Goal: Task Accomplishment & Management: Use online tool/utility

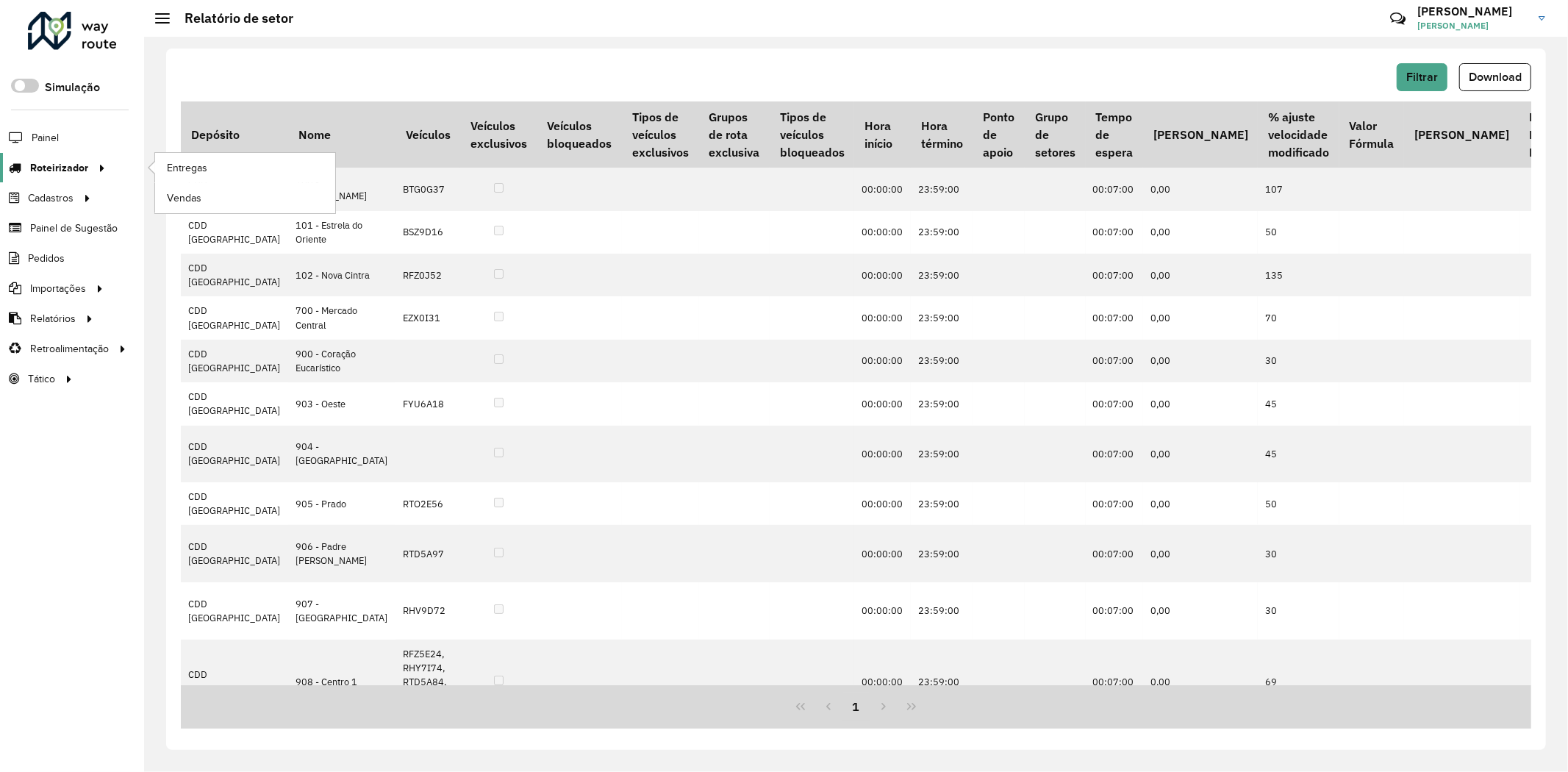
scroll to position [489, 247]
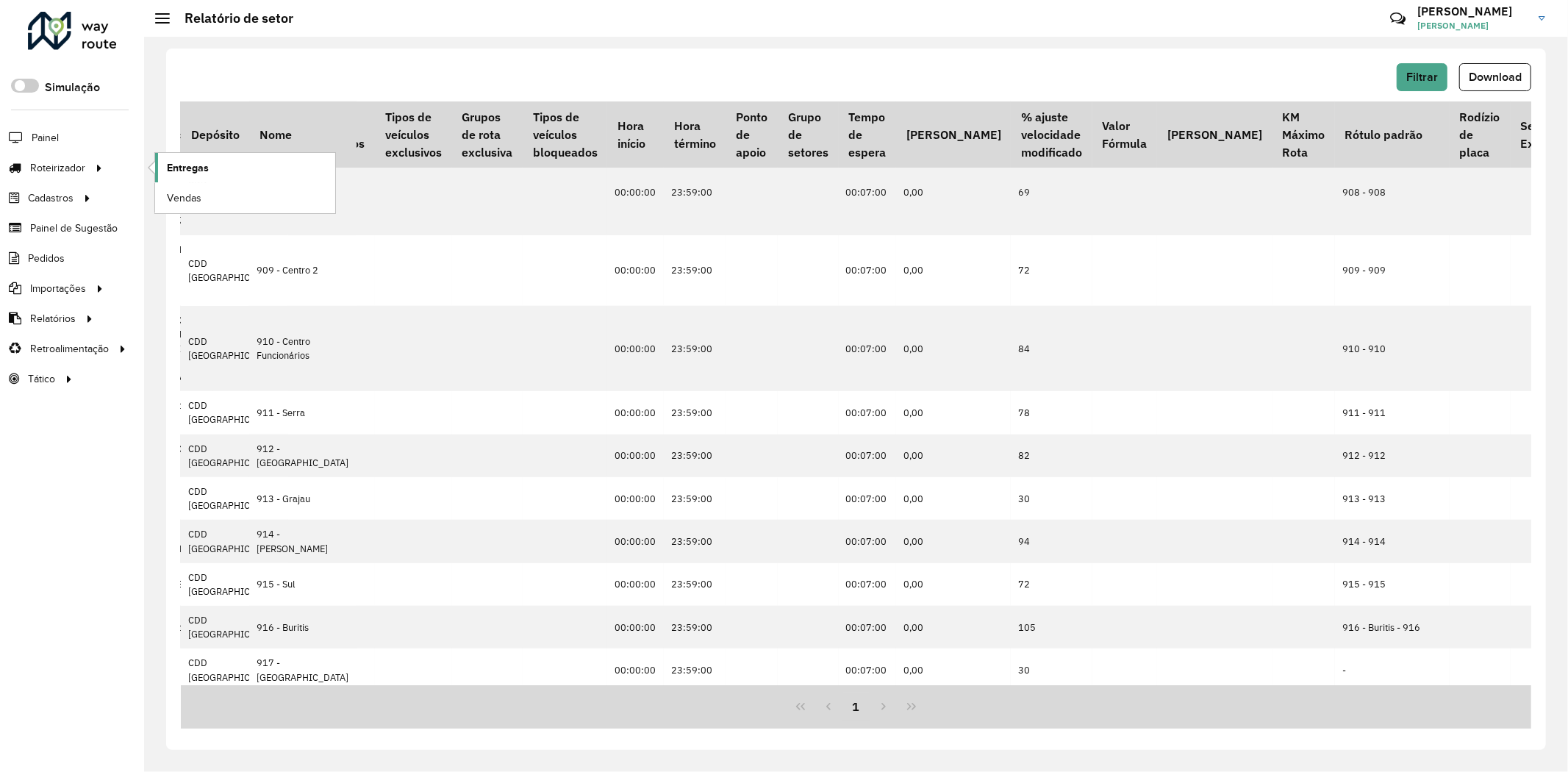
click at [211, 170] on link "Entregas" at bounding box center [245, 167] width 180 height 30
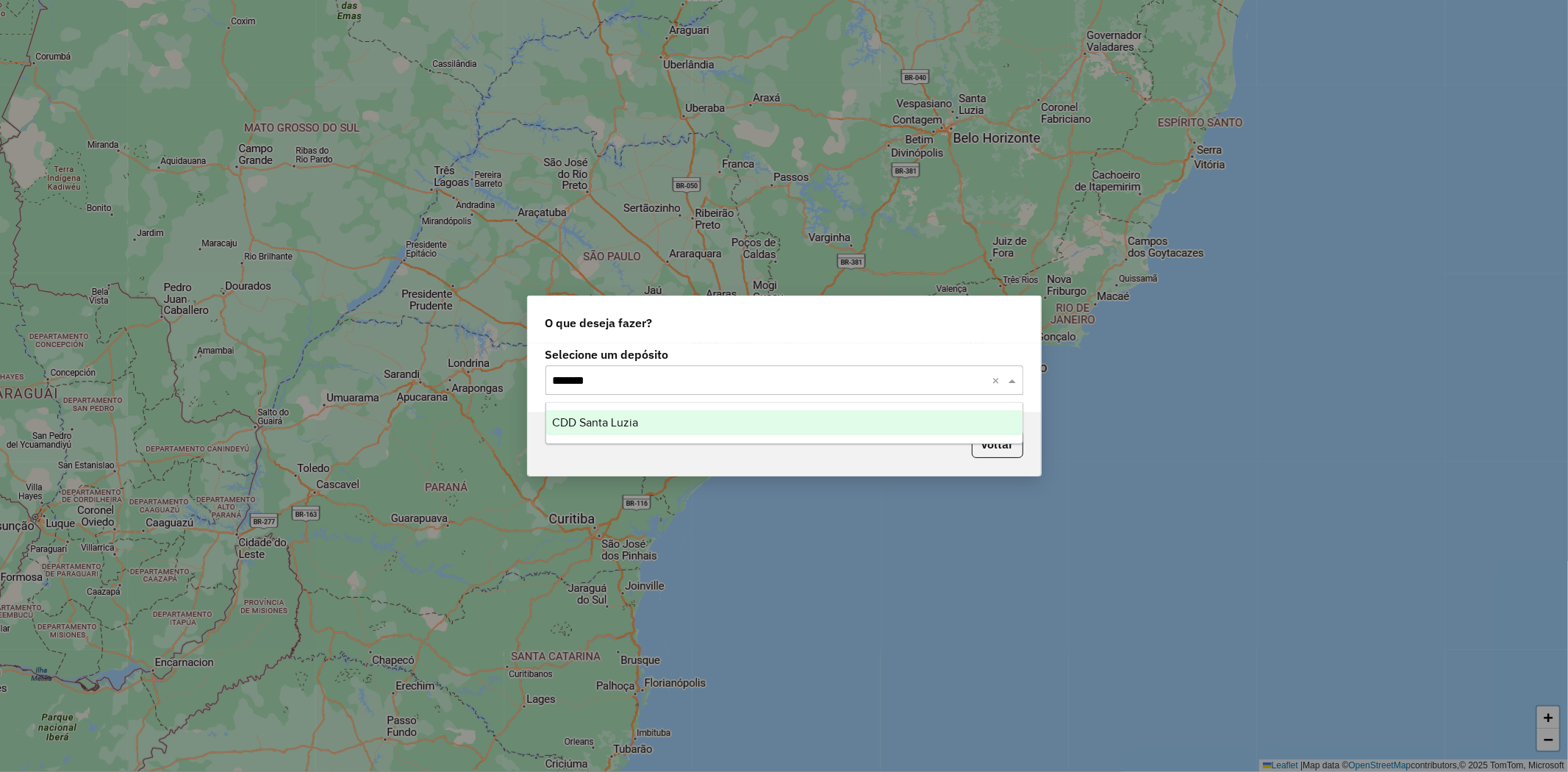
type input "********"
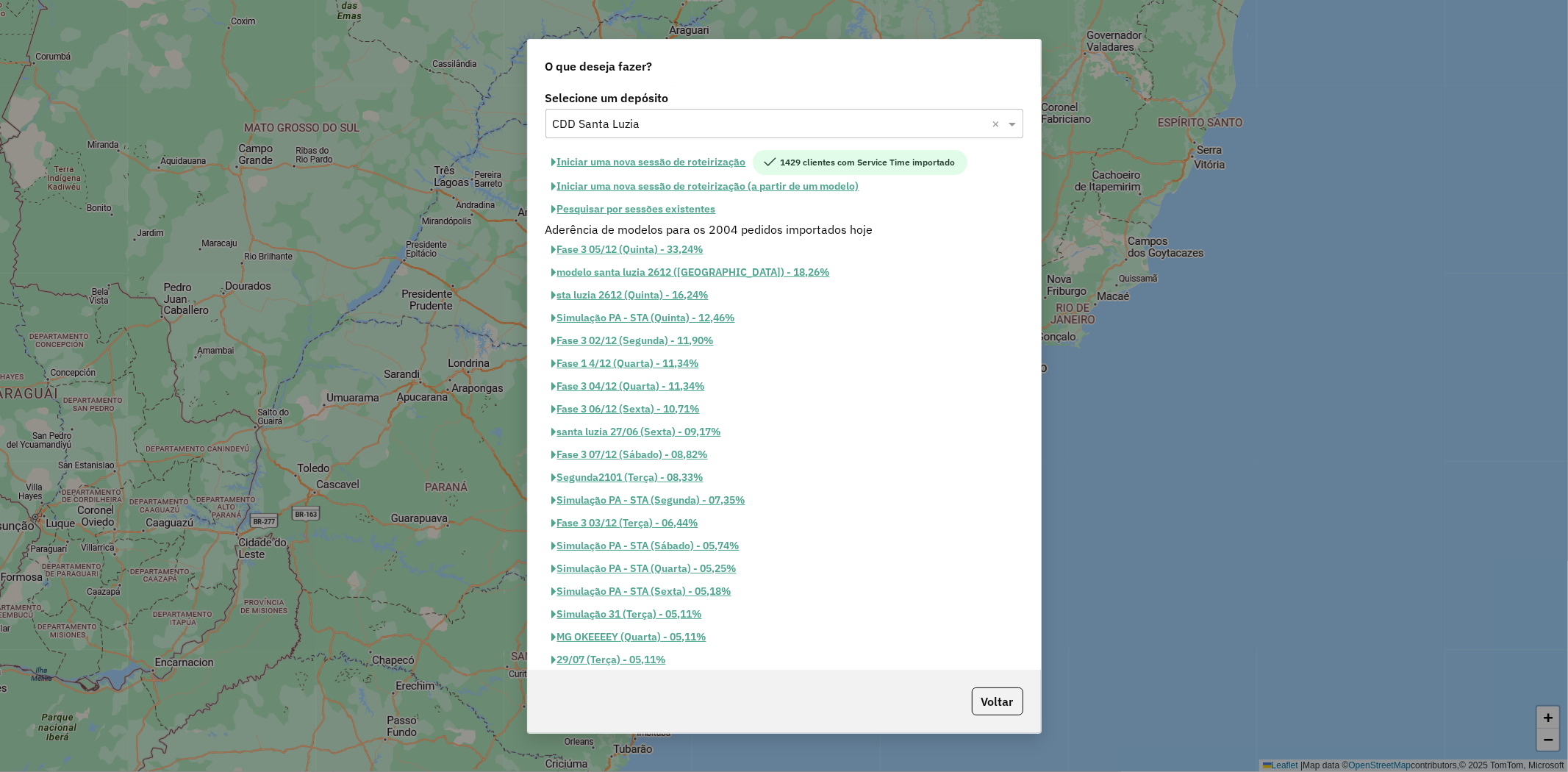
click at [695, 208] on button "Pesquisar por sessões existentes" at bounding box center [634, 209] width 177 height 23
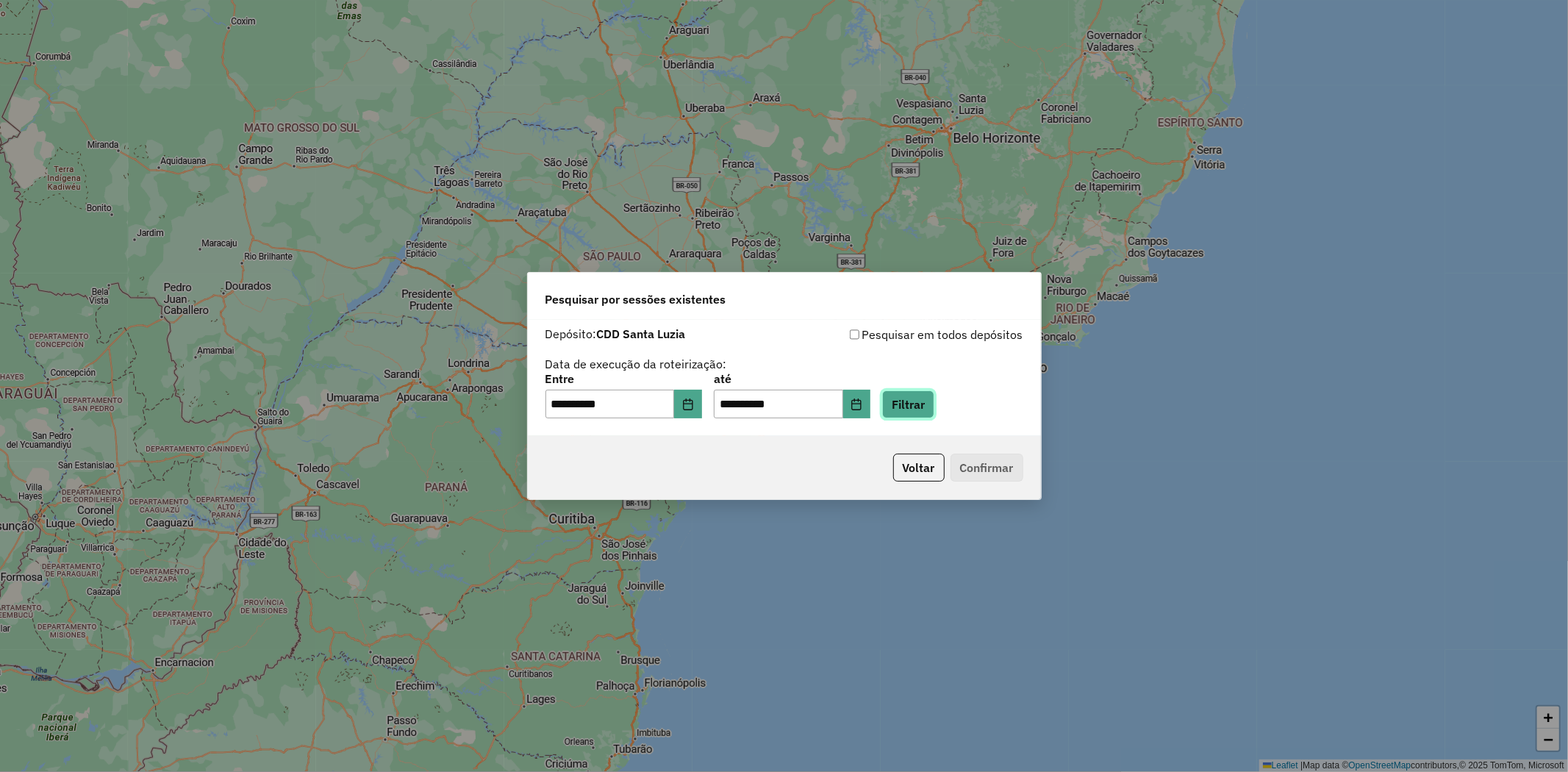
click at [934, 403] on button "Filtrar" at bounding box center [908, 404] width 52 height 28
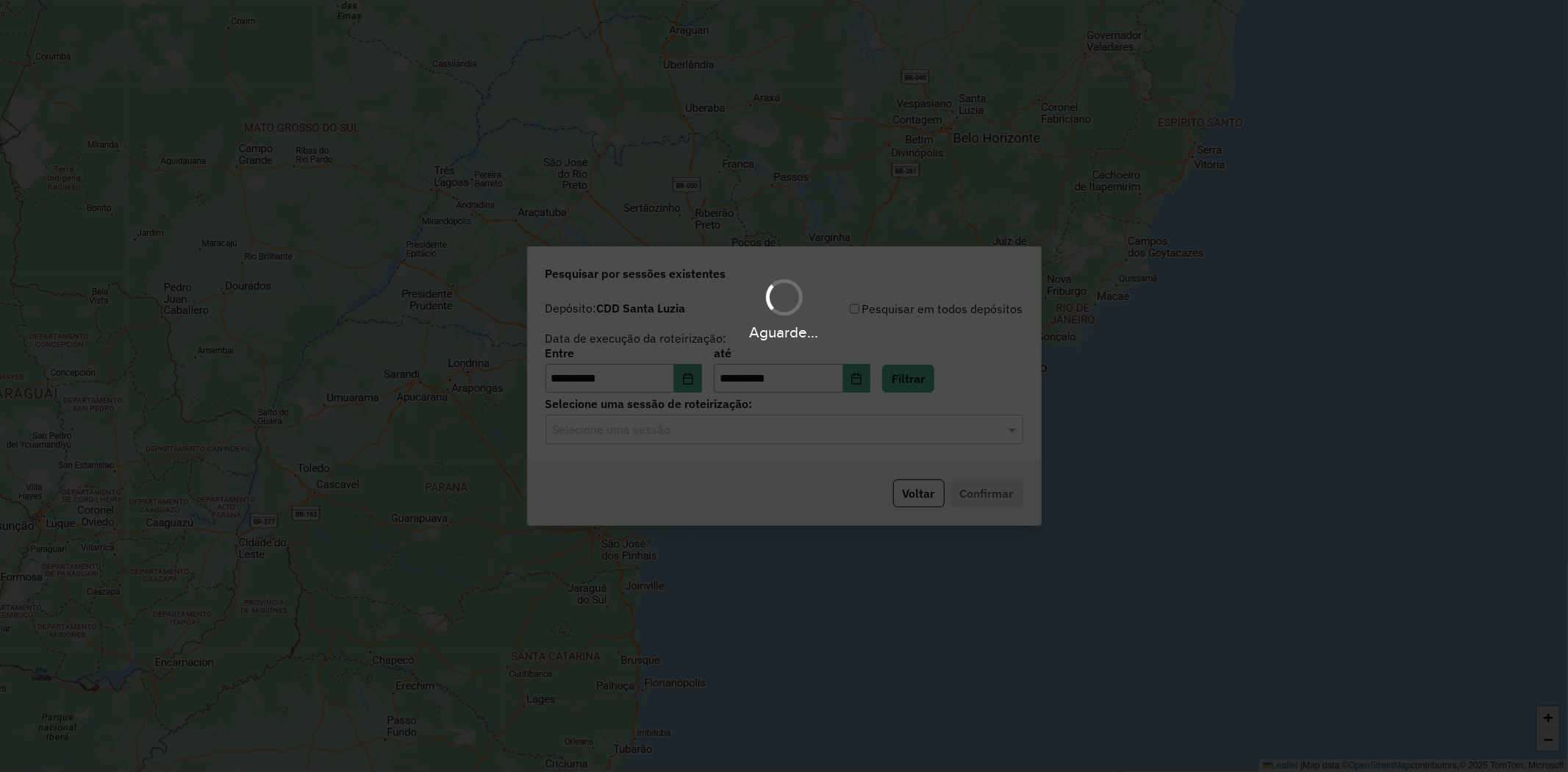
click at [710, 430] on div "Aguarde..." at bounding box center [784, 386] width 1568 height 772
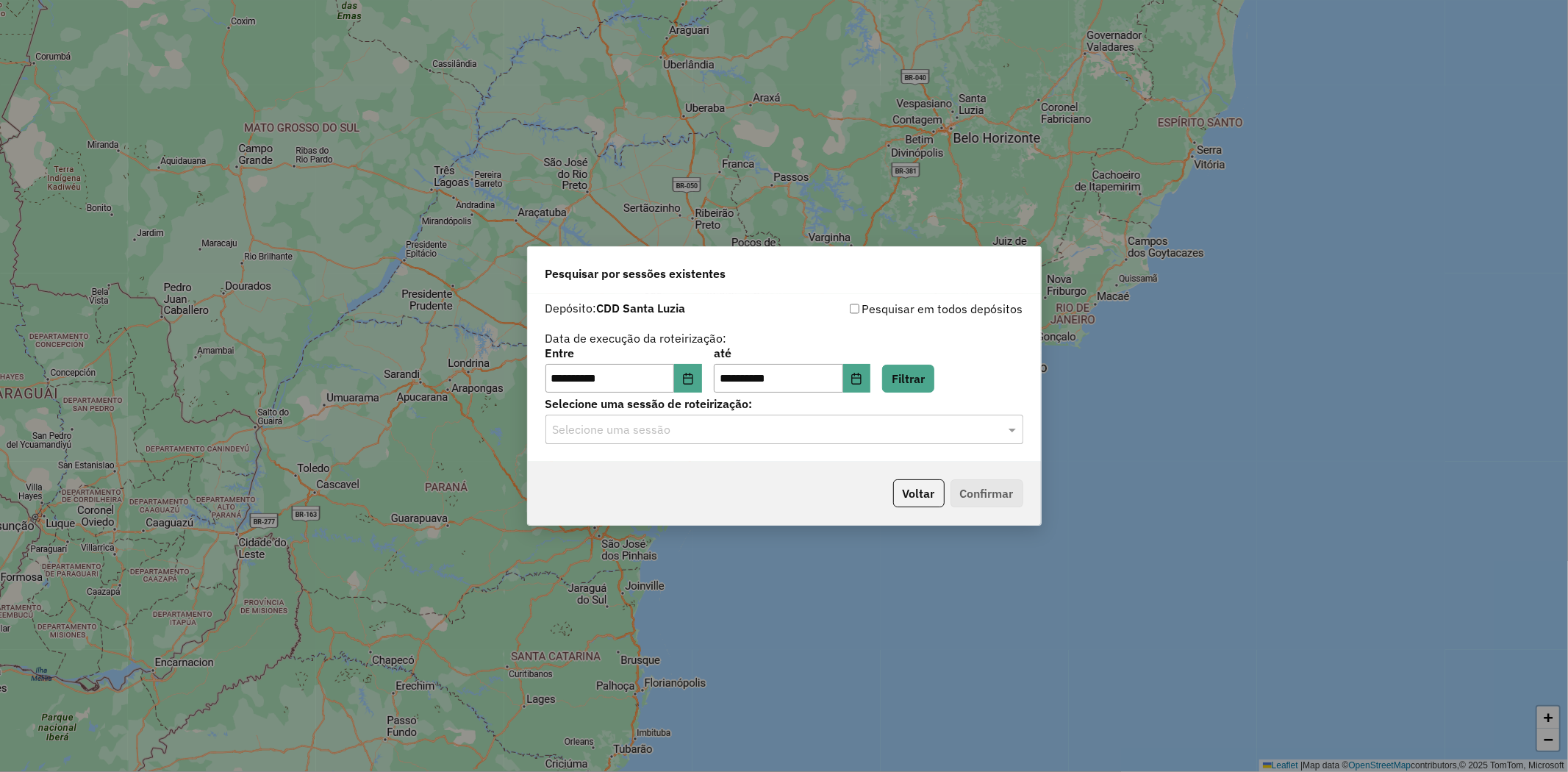
click at [721, 432] on input "text" at bounding box center [770, 430] width 434 height 17
click at [759, 472] on div "1229184 - 13/08/2025 19:00" at bounding box center [784, 472] width 476 height 25
click at [998, 502] on button "Confirmar" at bounding box center [987, 493] width 73 height 28
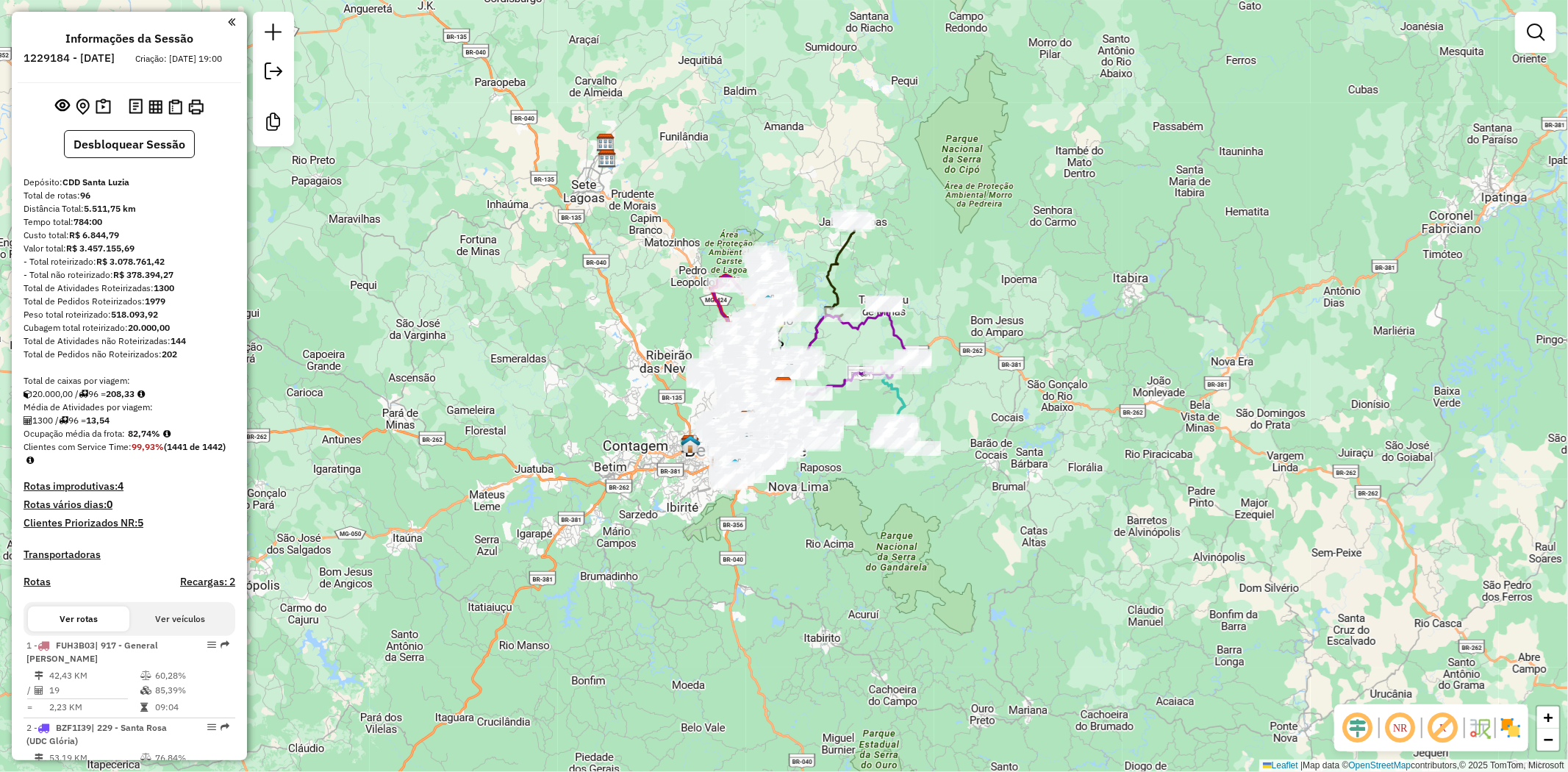
click at [1531, 32] on em at bounding box center [1535, 32] width 17 height 17
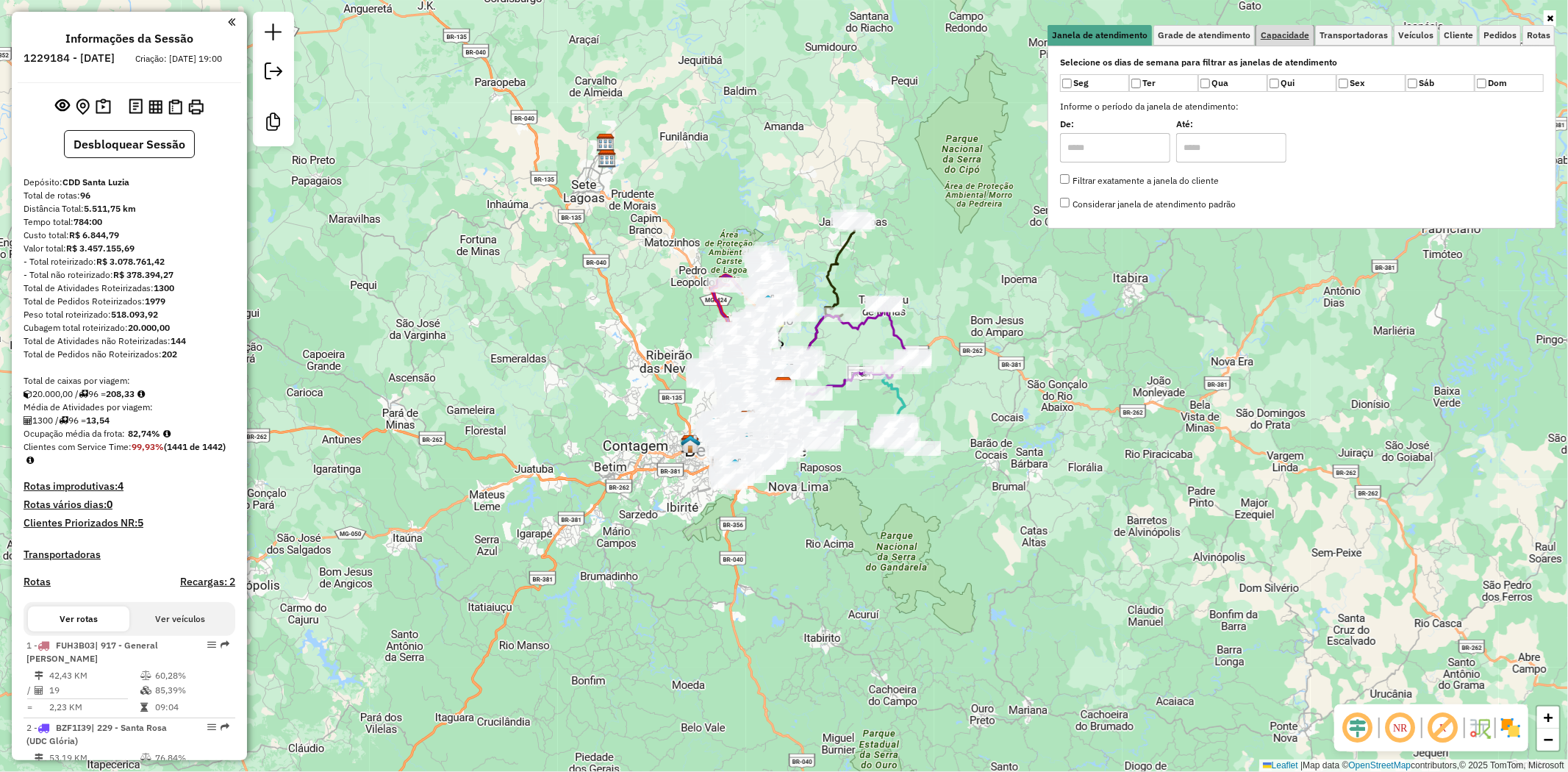
click at [1300, 33] on span "Capacidade" at bounding box center [1285, 36] width 48 height 9
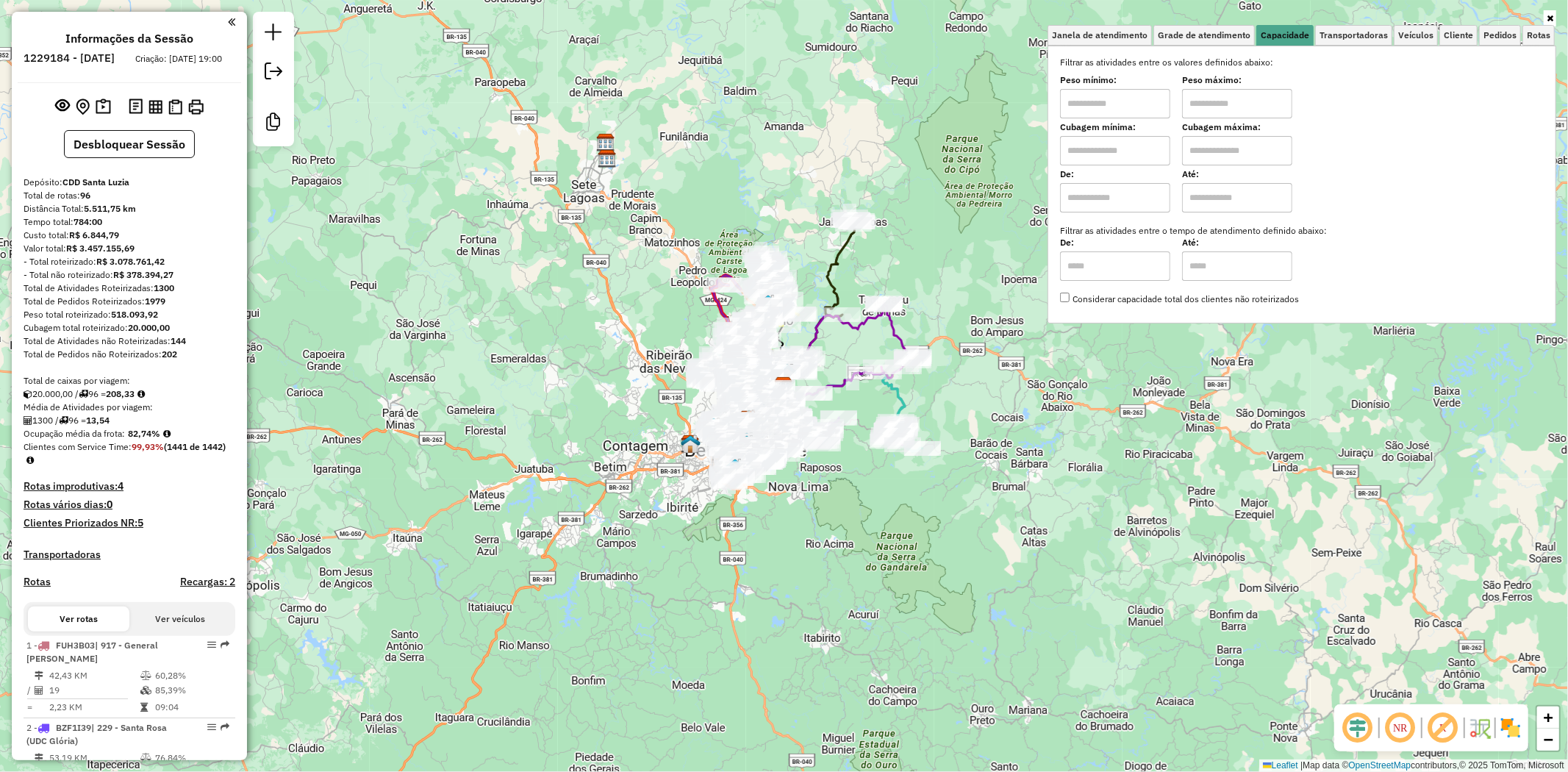
click at [1095, 105] on input "text" at bounding box center [1115, 103] width 111 height 30
type input "****"
click at [1224, 105] on input "text" at bounding box center [1238, 103] width 111 height 30
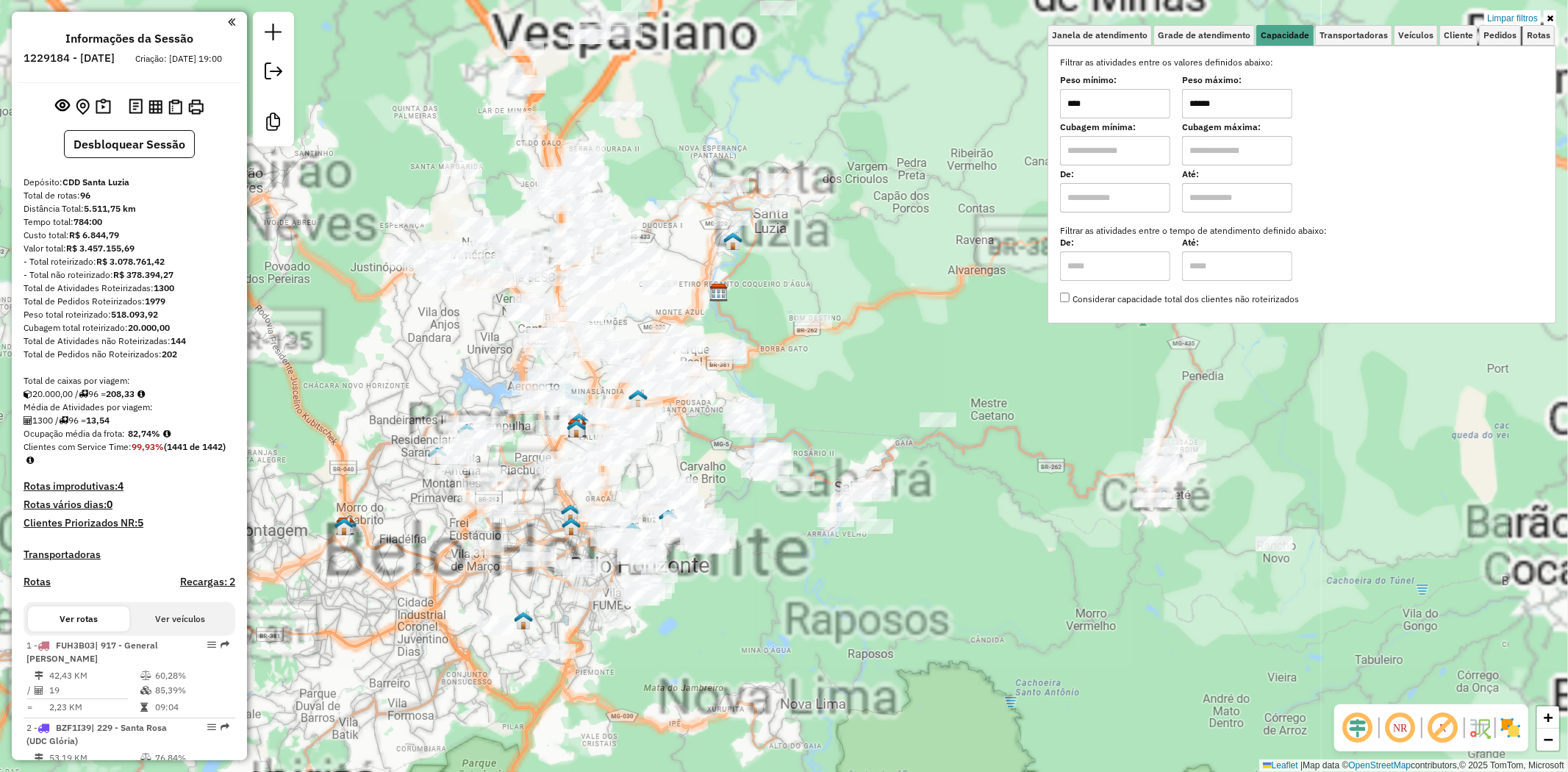
type input "******"
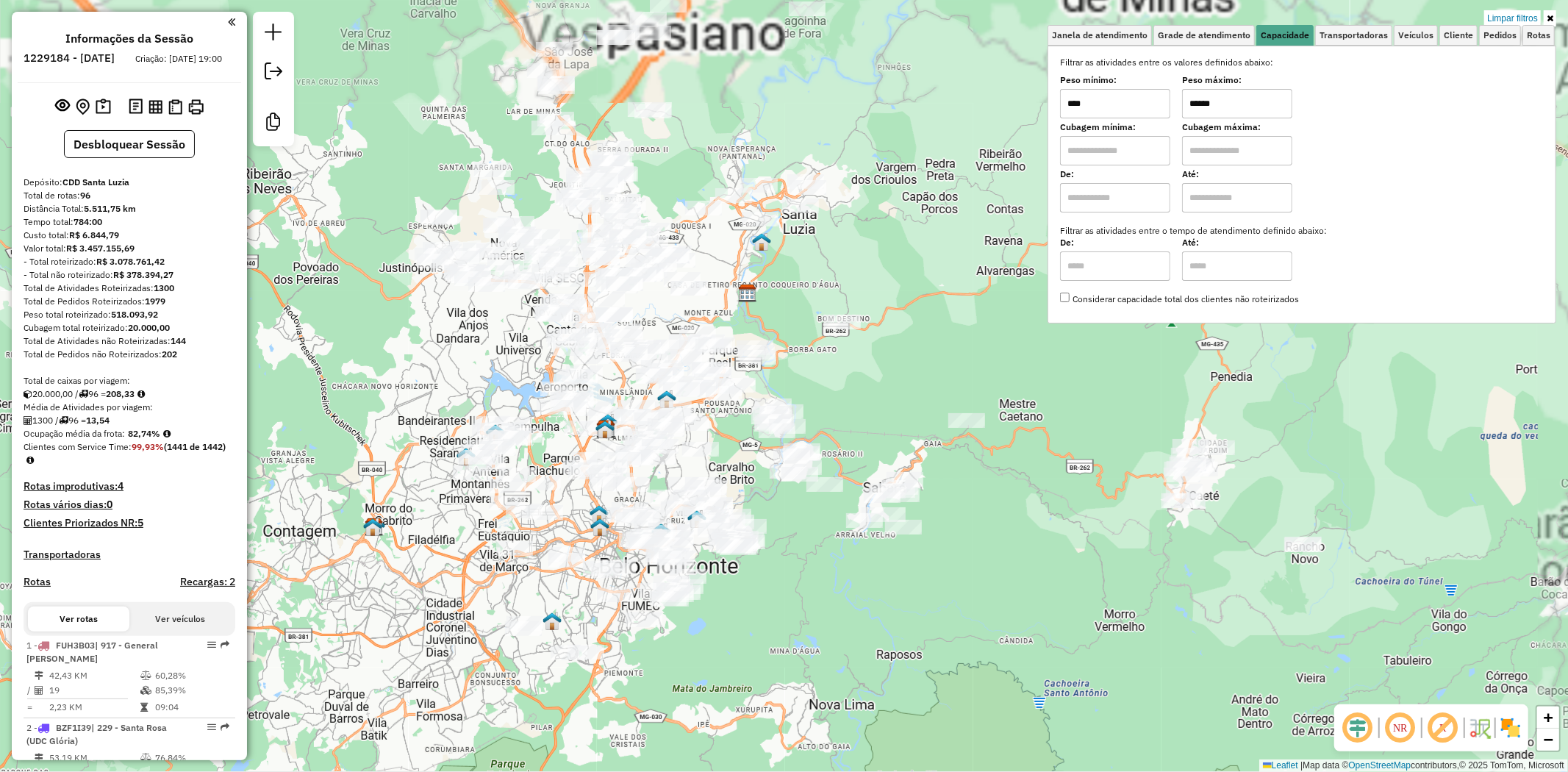
drag, startPoint x: 759, startPoint y: 392, endPoint x: 880, endPoint y: 397, distance: 121.1
click at [880, 397] on div "Limpar filtros Janela de atendimento Grade de atendimento Capacidade Transporta…" at bounding box center [784, 386] width 1568 height 772
